Goal: Task Accomplishment & Management: Complete application form

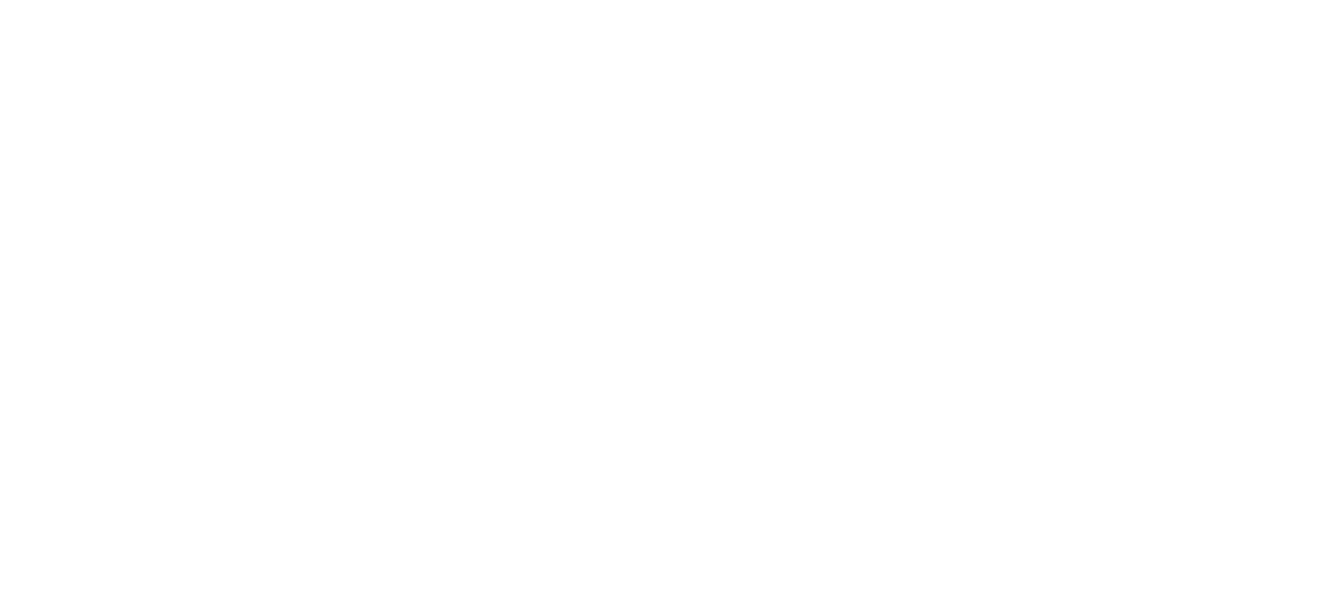
click div "Request a Refund"
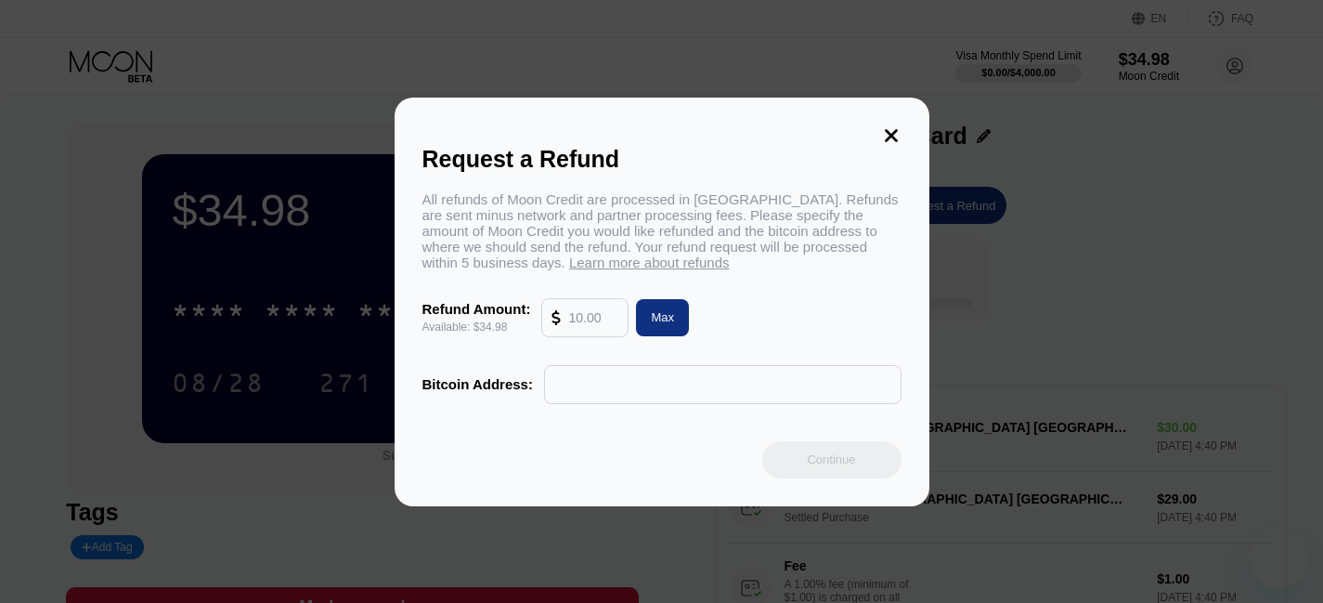
click at [677, 325] on div "Max" at bounding box center [662, 317] width 53 height 37
type input "34.98"
click at [658, 397] on input "text" at bounding box center [722, 384] width 337 height 37
paste input "1KtVdvRveuhPkBicLdseSxFEfGE8g68suz"
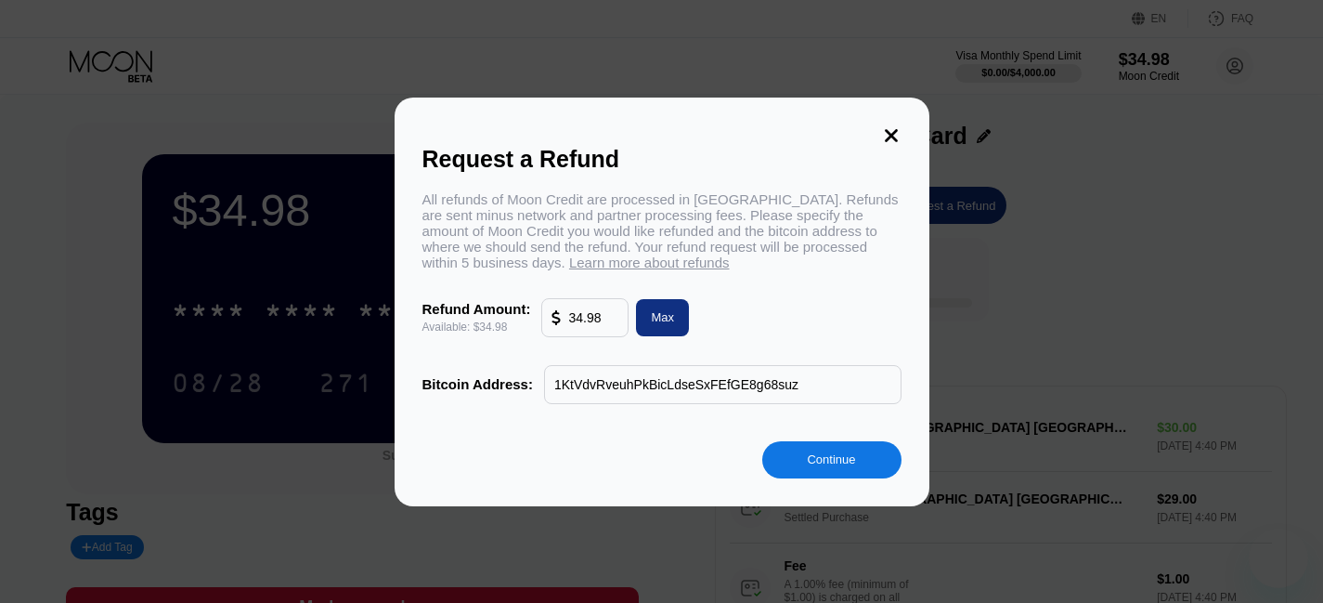
type input "1KtVdvRveuhPkBicLdseSxFEfGE8g68suz"
click at [834, 467] on div "Continue" at bounding box center [831, 459] width 48 height 16
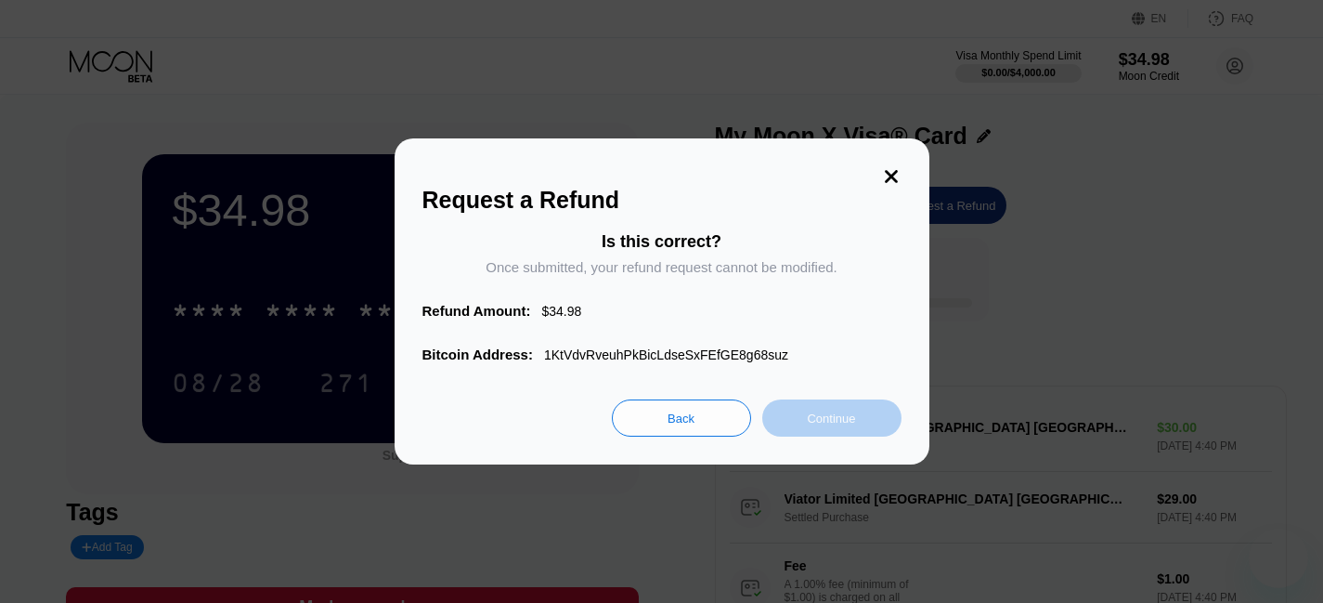
click at [831, 426] on div "Continue" at bounding box center [831, 419] width 48 height 16
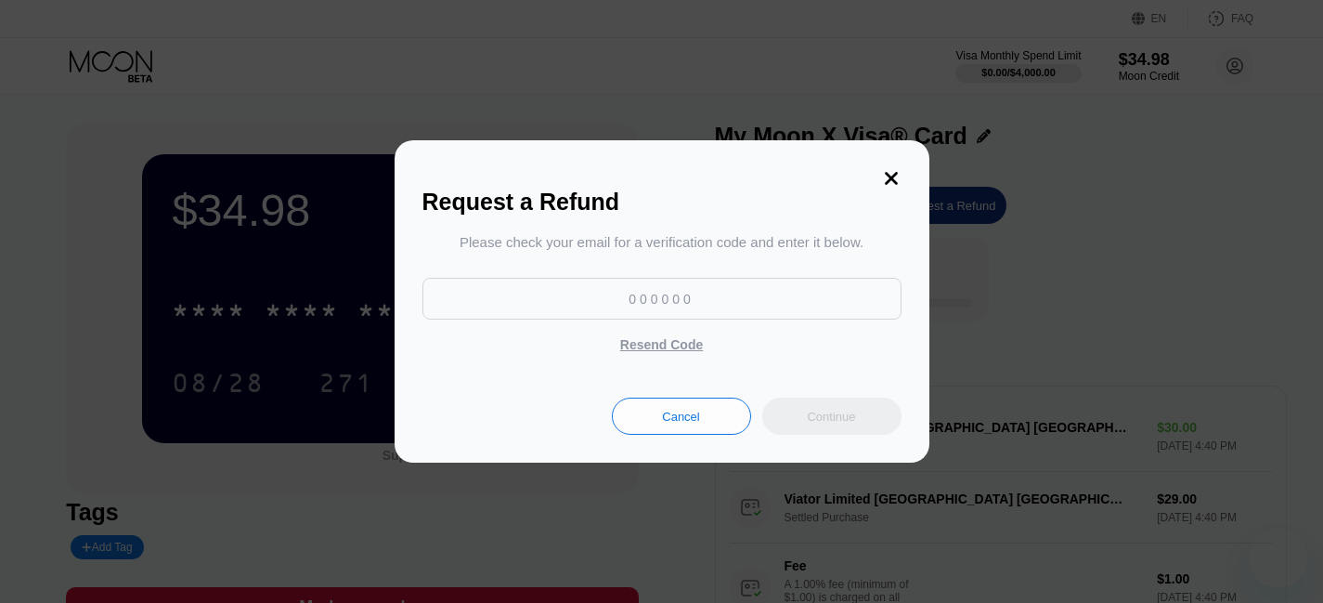
click at [700, 312] on input at bounding box center [662, 299] width 479 height 42
type input "301102"
click at [878, 424] on div "Continue" at bounding box center [832, 416] width 139 height 37
click at [821, 414] on div "Continue" at bounding box center [831, 417] width 48 height 16
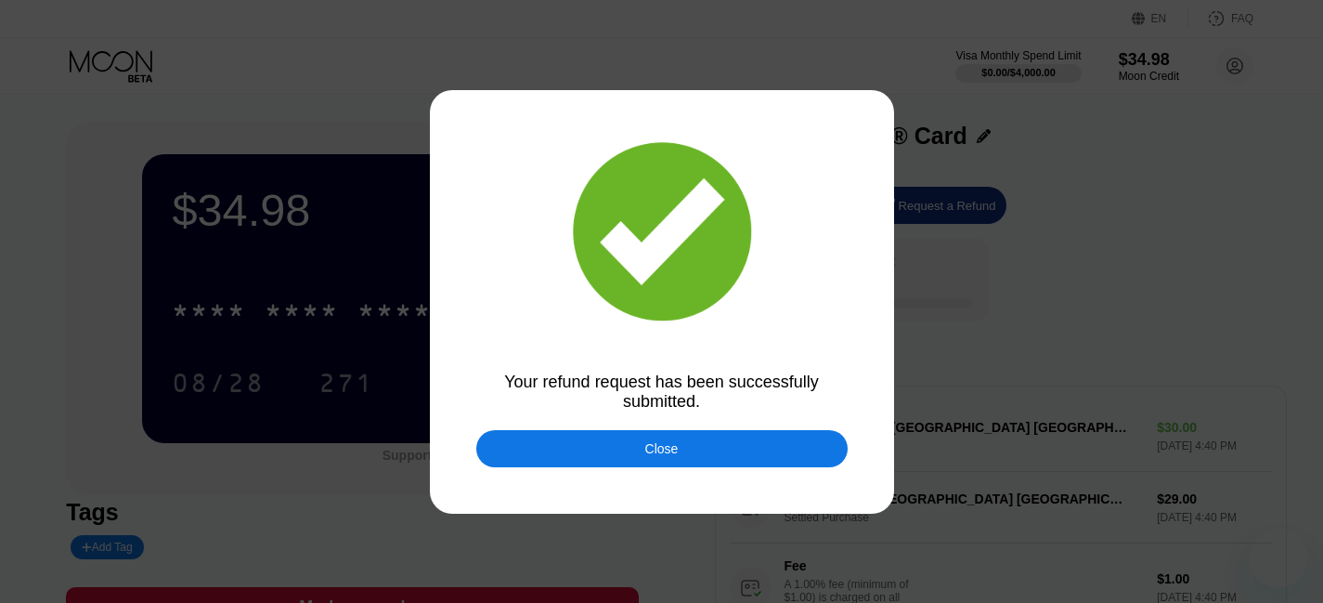
click at [717, 454] on div "Close" at bounding box center [662, 448] width 372 height 37
